Goal: Subscribe to service/newsletter

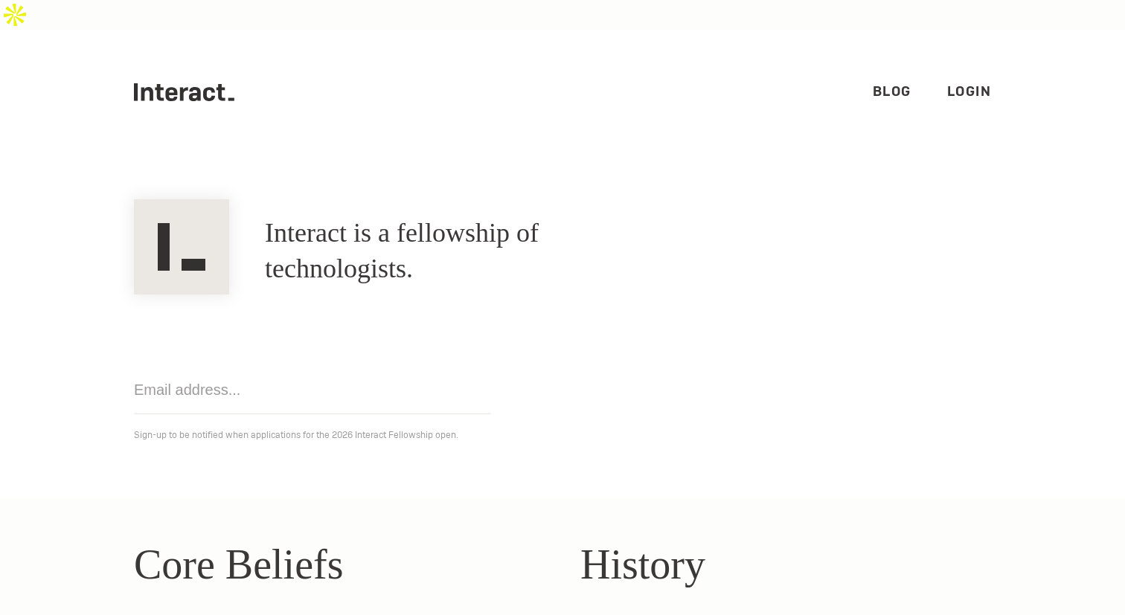
click at [886, 83] on link "Blog" at bounding box center [892, 91] width 39 height 17
click at [181, 370] on input "email" at bounding box center [312, 390] width 357 height 48
type input "hardeep.gambhir23@gmail.com"
click at [315, 420] on section "Interact is a fellowship of technologists. A fellowship of technologists. harde…" at bounding box center [562, 326] width 1125 height 343
click at [397, 366] on input "hardeep.gambhir23@gmail.com" at bounding box center [312, 390] width 357 height 48
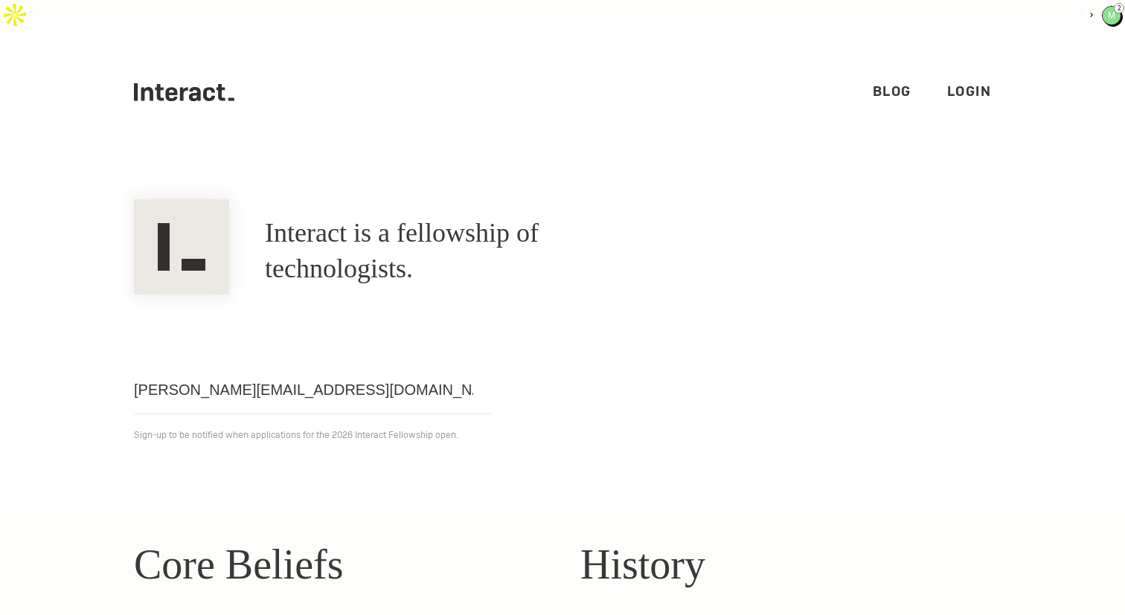
click at [465, 425] on section "Interact is a fellowship of technologists. A fellowship of technologists. harde…" at bounding box center [562, 326] width 1125 height 343
click at [574, 359] on div "hardeep.gambhir23@gmail.com Get notified Sign-up to be notified when applicatio…" at bounding box center [562, 370] width 893 height 150
click at [393, 423] on section "Interact is a fellowship of technologists. A fellowship of technologists. harde…" at bounding box center [562, 326] width 1125 height 343
click at [136, 433] on section "Interact is a fellowship of technologists. A fellowship of technologists. harde…" at bounding box center [562, 326] width 1125 height 343
click at [223, 466] on section "Interact is a fellowship of technologists. A fellowship of technologists. harde…" at bounding box center [562, 326] width 1125 height 343
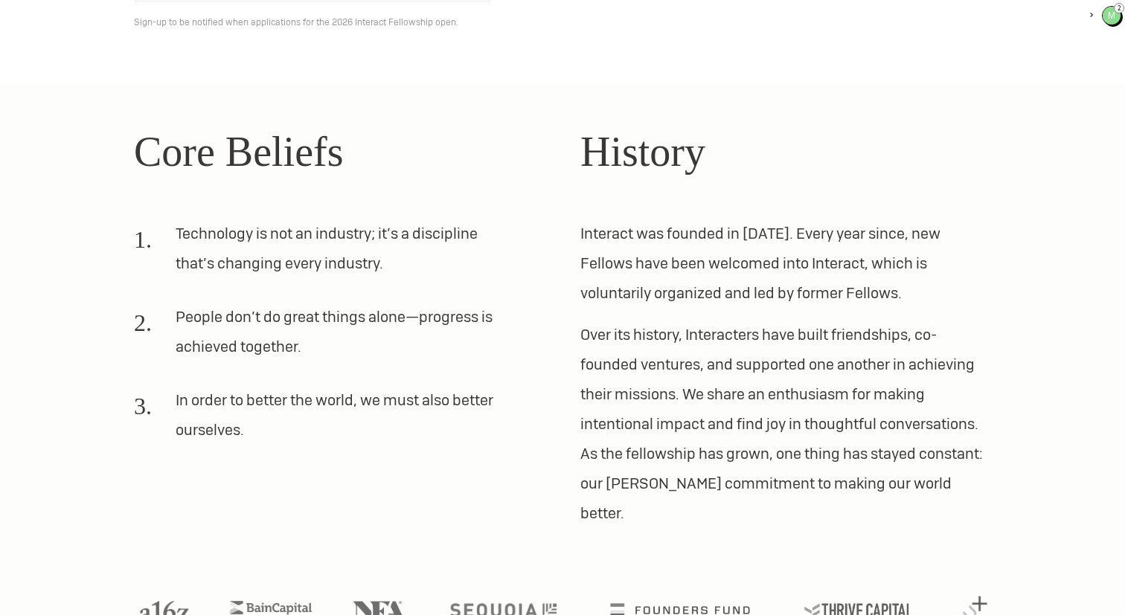
scroll to position [211, 0]
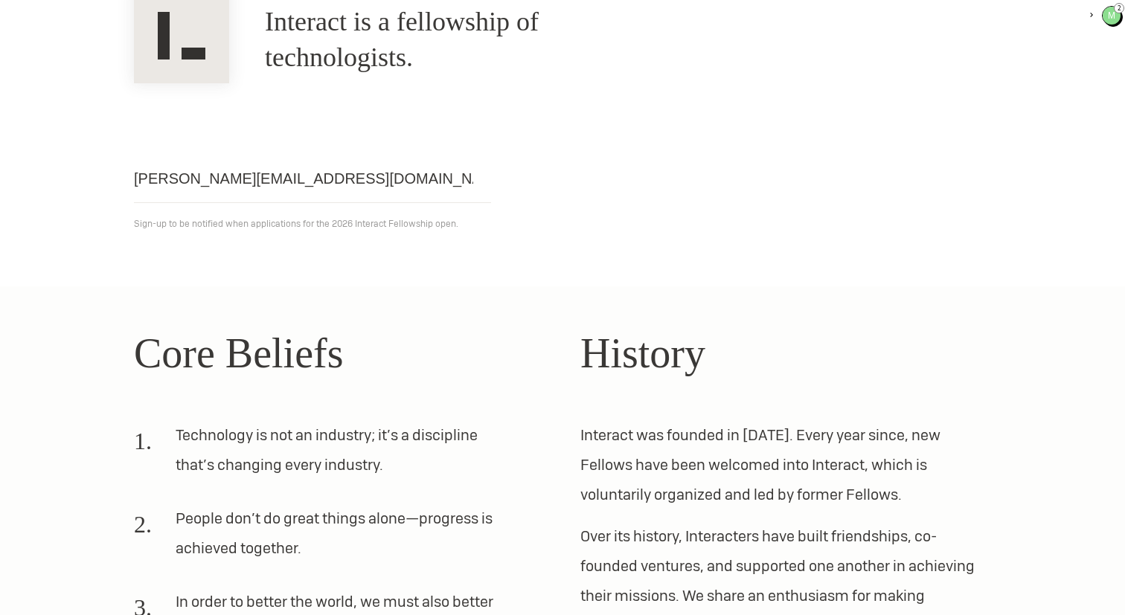
click at [407, 155] on input "hardeep.gambhir23@gmail.com" at bounding box center [312, 179] width 357 height 48
click input "Get notified" at bounding box center [0, 0] width 0 height 0
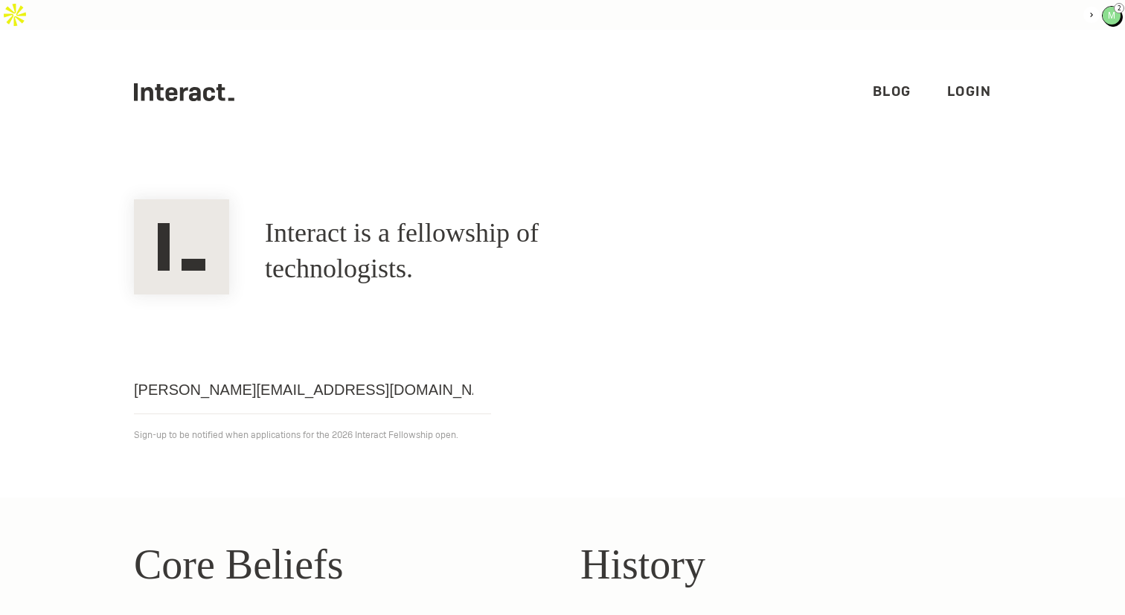
click at [179, 199] on img at bounding box center [181, 246] width 95 height 95
click at [155, 83] on icon ".cls-1{fill:#33312f;} interact-brand-logotype-black" at bounding box center [184, 92] width 100 height 18
click at [884, 83] on link "Blog" at bounding box center [892, 91] width 39 height 17
